Goal: Information Seeking & Learning: Learn about a topic

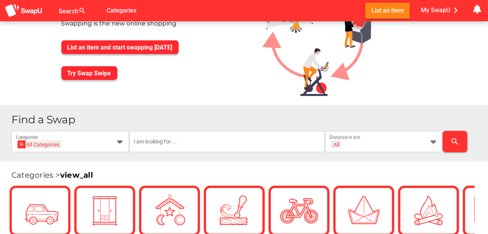
scroll to position [76, 0]
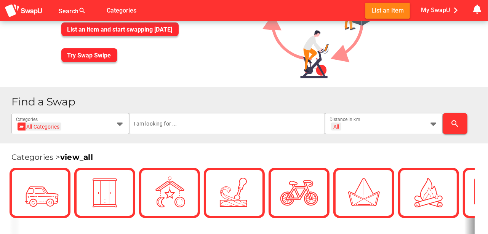
click at [90, 157] on link "view_all" at bounding box center [76, 157] width 33 height 9
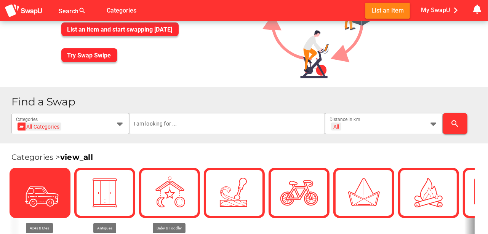
click at [35, 195] on img at bounding box center [40, 193] width 38 height 38
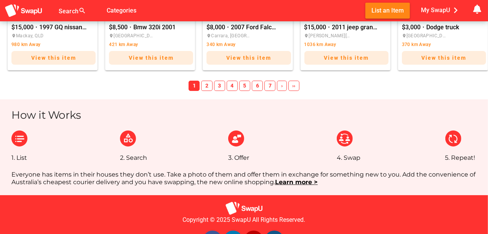
scroll to position [635, 0]
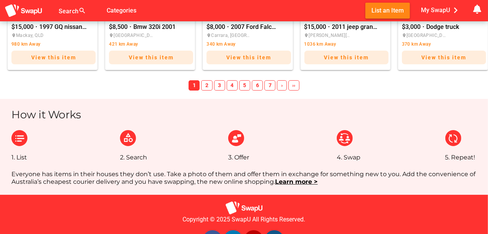
click at [257, 85] on span "6" at bounding box center [257, 85] width 11 height 11
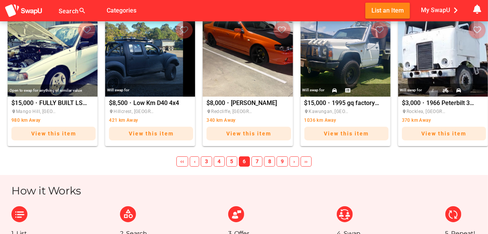
scroll to position [546, 0]
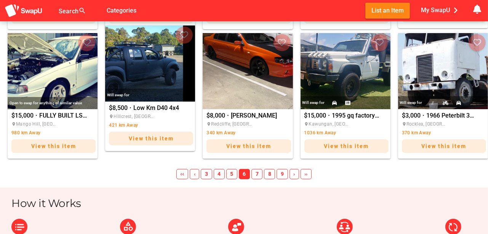
click at [144, 90] on div "Will swap for" at bounding box center [150, 95] width 90 height 13
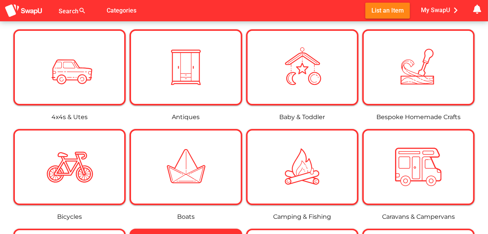
scroll to position [114, 0]
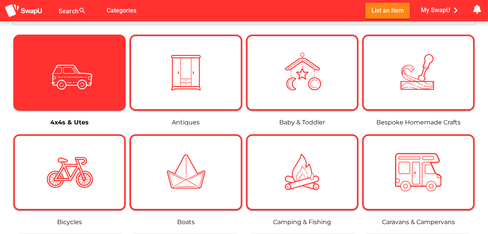
click at [67, 79] on img at bounding box center [69, 73] width 46 height 46
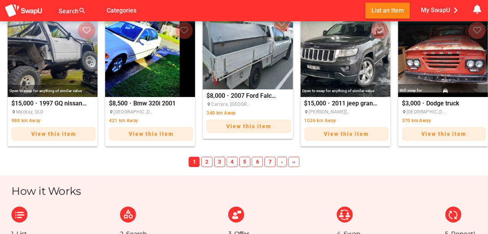
scroll to position [559, 0]
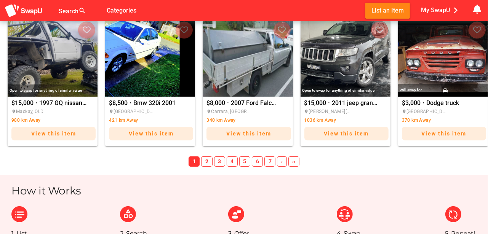
click at [208, 160] on span "2" at bounding box center [206, 162] width 11 height 11
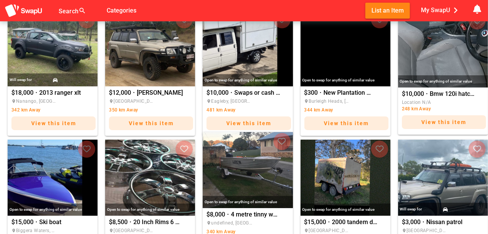
scroll to position [419, 0]
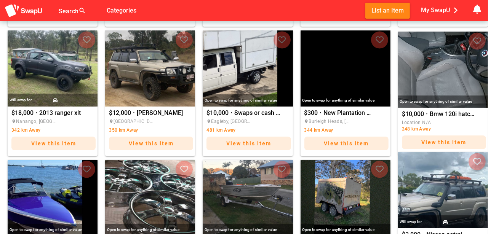
click at [447, 178] on img "Nissan patrol" at bounding box center [443, 190] width 90 height 76
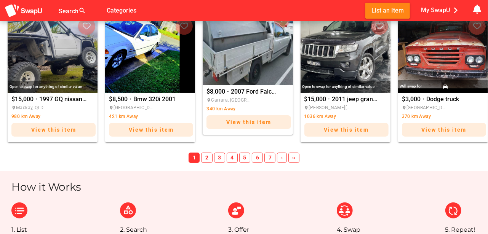
scroll to position [572, 0]
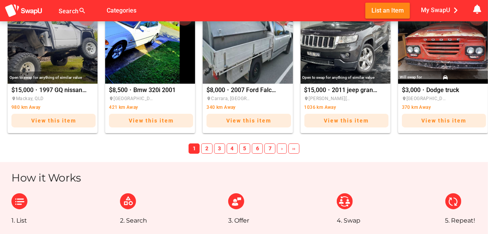
click at [221, 146] on span "3" at bounding box center [219, 149] width 11 height 11
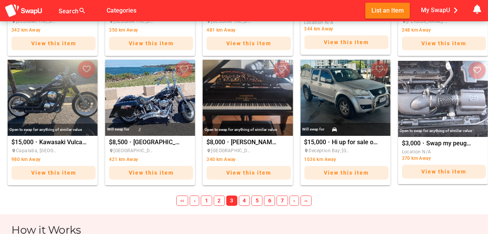
scroll to position [508, 0]
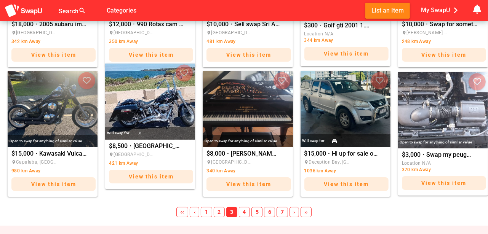
click at [145, 114] on img "NSW registered 2008 HD Fatboy" at bounding box center [150, 102] width 90 height 76
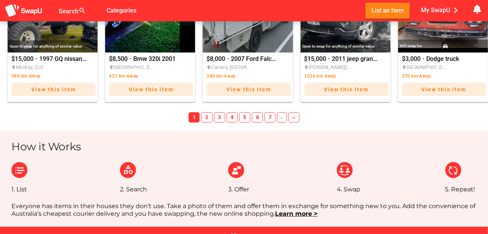
scroll to position [610, 0]
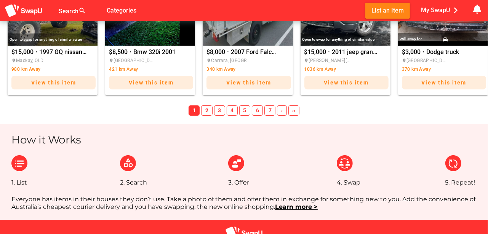
click at [245, 110] on span "5" at bounding box center [244, 111] width 11 height 11
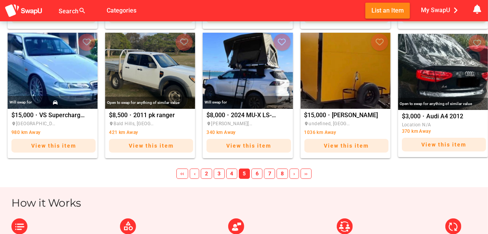
scroll to position [546, 0]
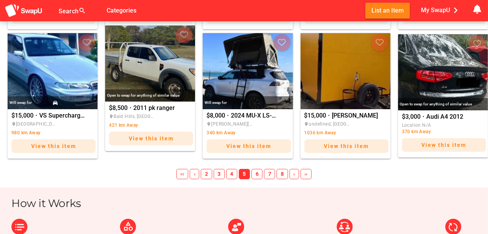
click at [145, 77] on img "2011 pk ranger" at bounding box center [150, 64] width 90 height 76
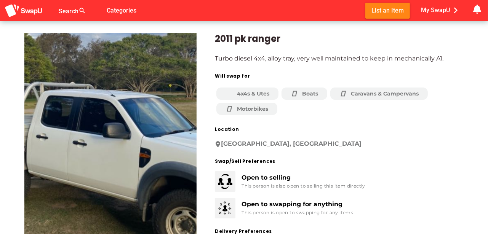
scroll to position [13, 0]
